Goal: Information Seeking & Learning: Learn about a topic

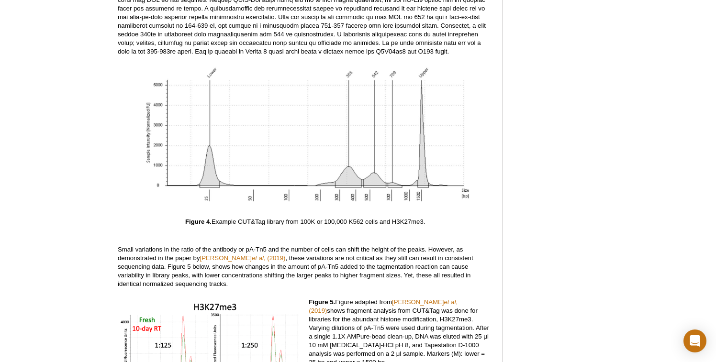
scroll to position [2553, 0]
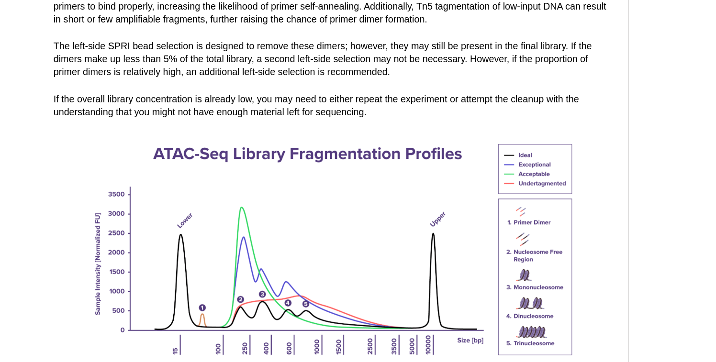
scroll to position [1330, 0]
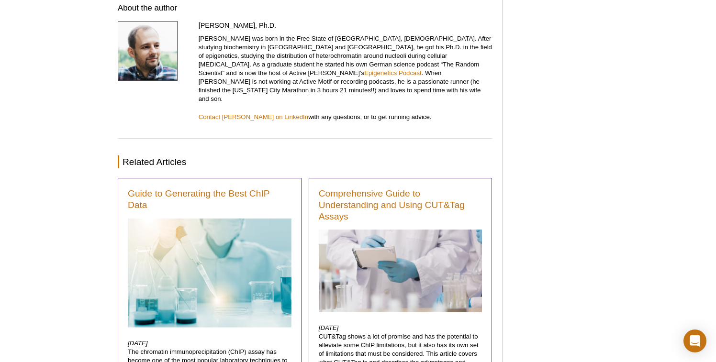
scroll to position [3299, 0]
